Goal: Information Seeking & Learning: Check status

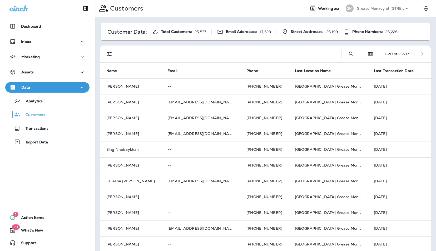
click at [375, 9] on p "Grease Monkey at [STREET_ADDRESS]" at bounding box center [380, 8] width 47 height 4
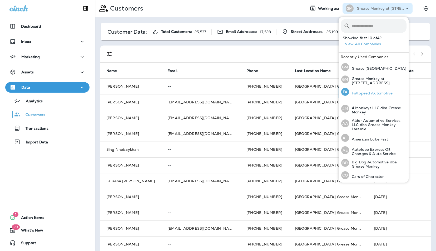
click at [368, 92] on p "FullSpeed Automotive" at bounding box center [370, 93] width 43 height 4
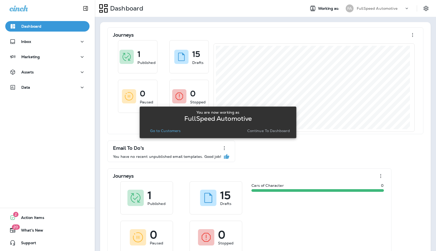
click at [261, 132] on p "Continue to Dashboard" at bounding box center [268, 131] width 43 height 4
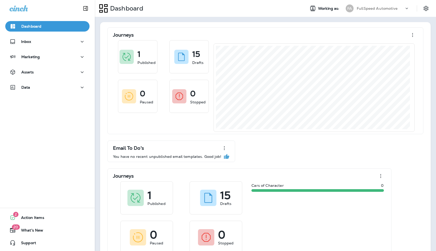
click at [98, 19] on div "Journeys 1 Published 15 Drafts 0 Paused 0 Stopped Email To Do's You have no rec…" at bounding box center [265, 235] width 341 height 437
click at [32, 88] on div "Data" at bounding box center [47, 87] width 76 height 7
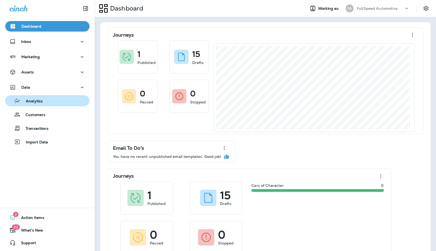
click at [35, 103] on p "Analytics" at bounding box center [32, 101] width 22 height 5
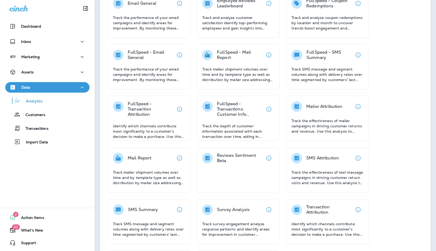
scroll to position [190, 0]
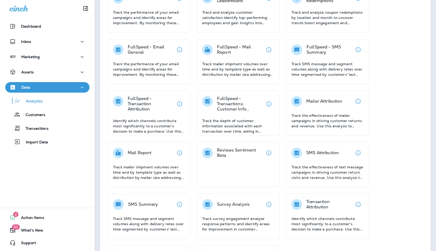
click at [5, 95] on button "Analytics" at bounding box center [47, 100] width 84 height 11
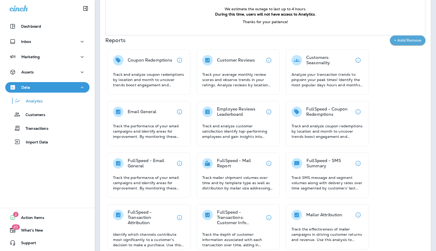
scroll to position [76, 0]
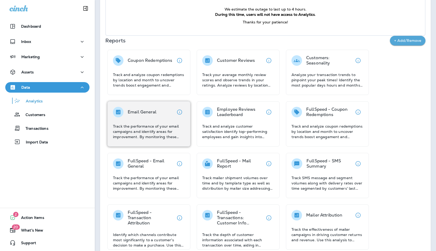
click at [160, 118] on div "Email General Track the performance of your email campaigns and identify areas …" at bounding box center [149, 123] width 72 height 33
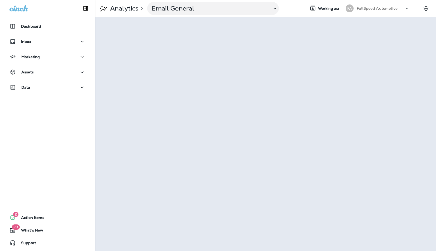
click at [360, 7] on p "FullSpeed Automotive" at bounding box center [377, 8] width 41 height 4
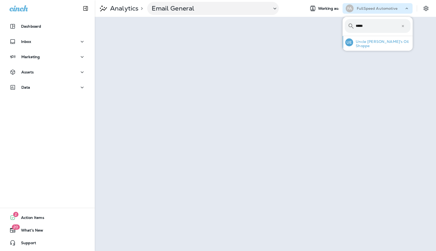
type input "*****"
click at [369, 42] on p "Uncle [PERSON_NAME]'s Oil Shoppe" at bounding box center [381, 44] width 57 height 8
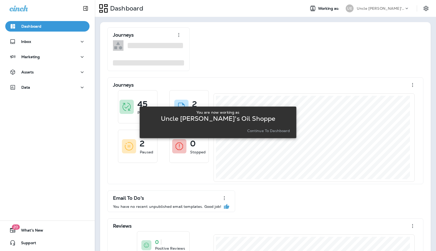
click at [264, 129] on p "Continue to Dashboard" at bounding box center [268, 131] width 43 height 4
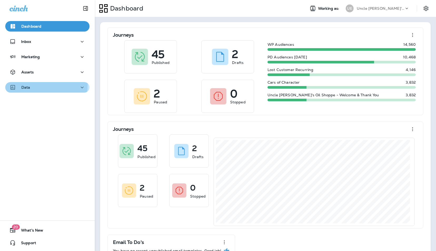
click at [25, 85] on div "Data" at bounding box center [19, 87] width 21 height 7
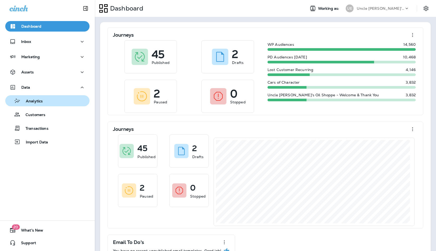
click at [32, 101] on p "Analytics" at bounding box center [32, 101] width 22 height 5
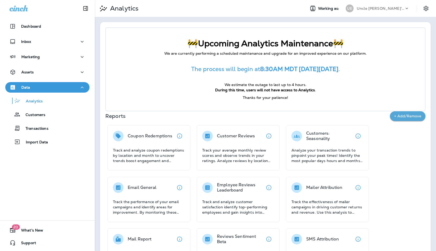
click at [351, 8] on div "UE" at bounding box center [350, 8] width 14 height 8
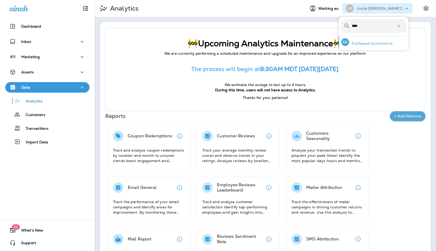
type input "****"
click at [367, 42] on p "FullSpeed Automotive" at bounding box center [370, 43] width 43 height 4
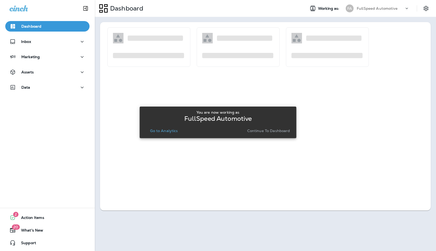
click at [256, 130] on p "Continue to Dashboard" at bounding box center [268, 131] width 43 height 4
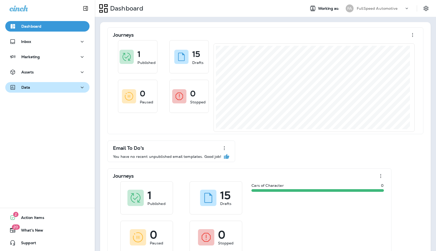
click at [23, 87] on p "Data" at bounding box center [25, 87] width 9 height 4
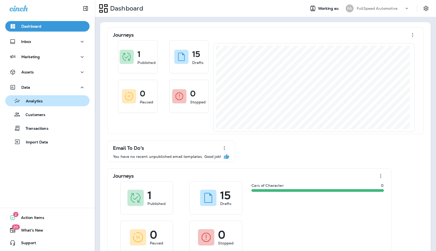
click at [28, 95] on button "Analytics" at bounding box center [47, 100] width 84 height 11
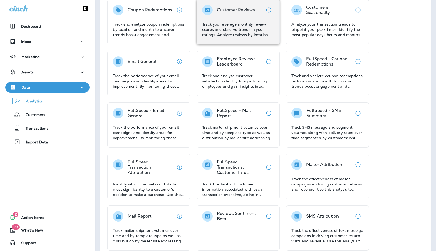
scroll to position [127, 0]
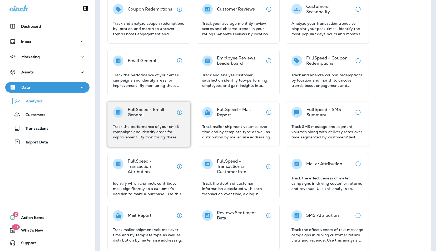
click at [153, 126] on p "Track the performance of your email campaigns and identify areas for improvemen…" at bounding box center [149, 132] width 72 height 16
